Goal: Information Seeking & Learning: Learn about a topic

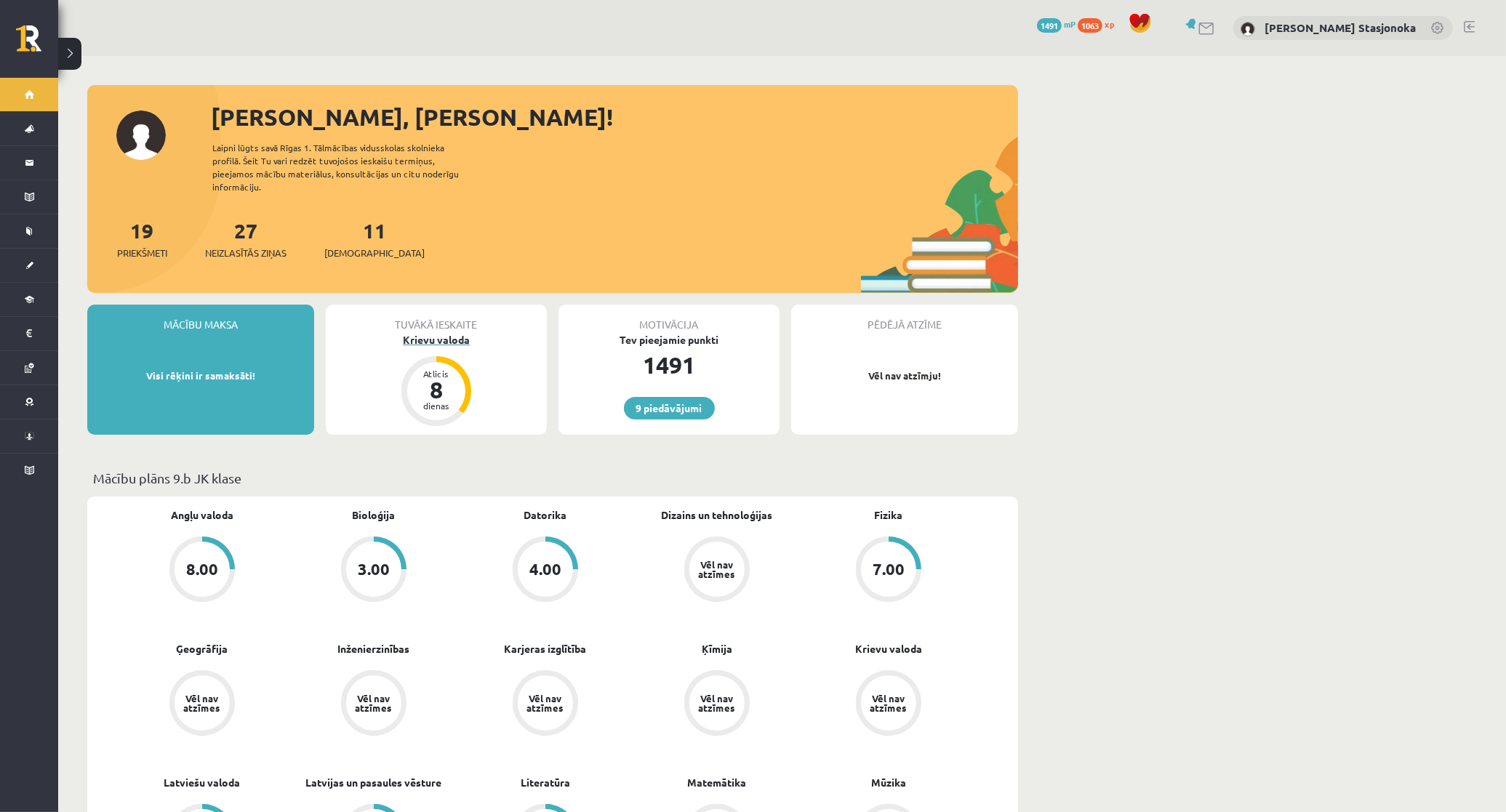
click at [433, 332] on div "Krievu valoda" at bounding box center [436, 340] width 221 height 15
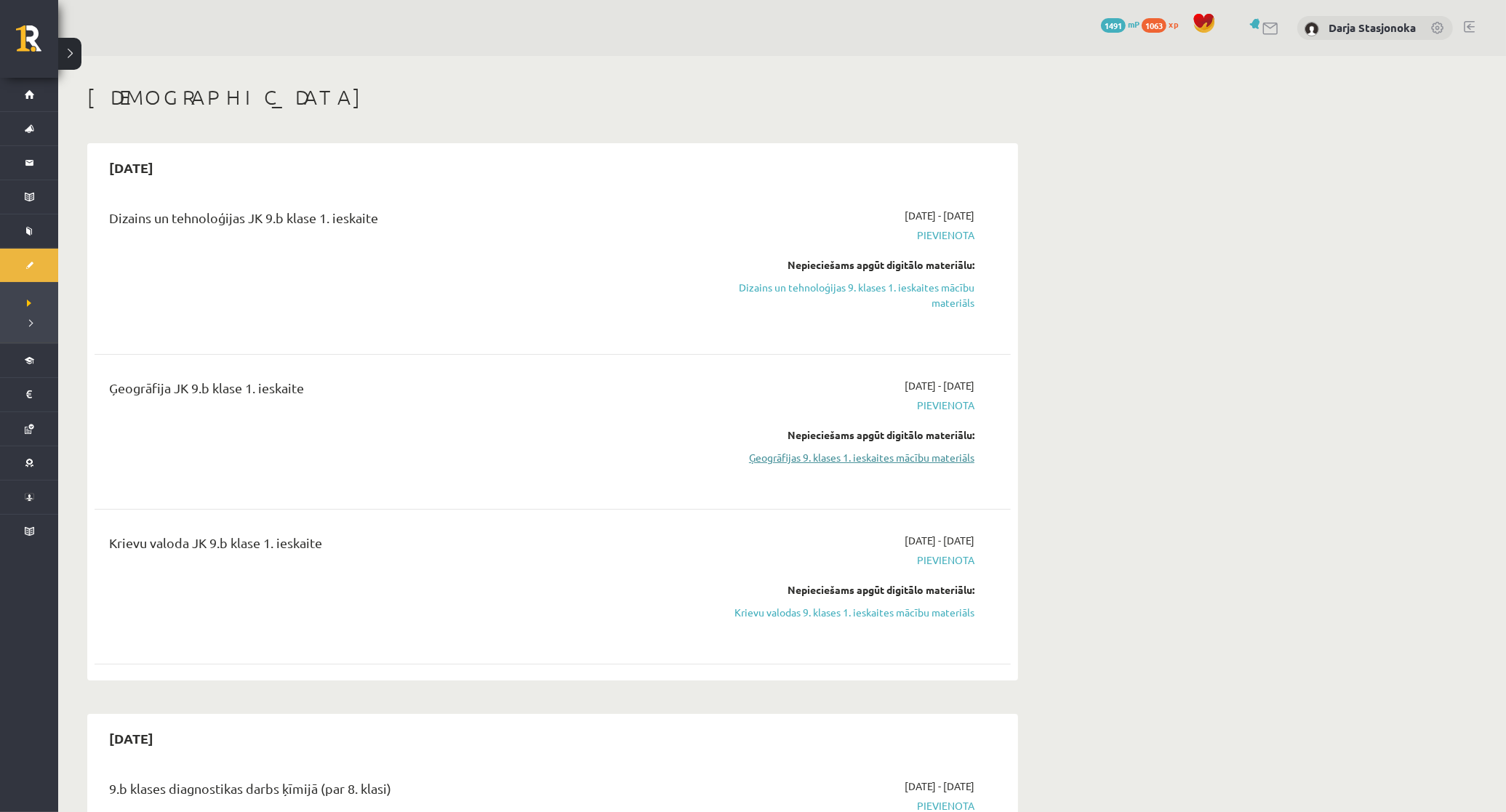
click at [913, 459] on link "Ģeogrāfijas 9. klases 1. ieskaites mācību materiāls" at bounding box center [837, 458] width 274 height 15
